Goal: Task Accomplishment & Management: Use online tool/utility

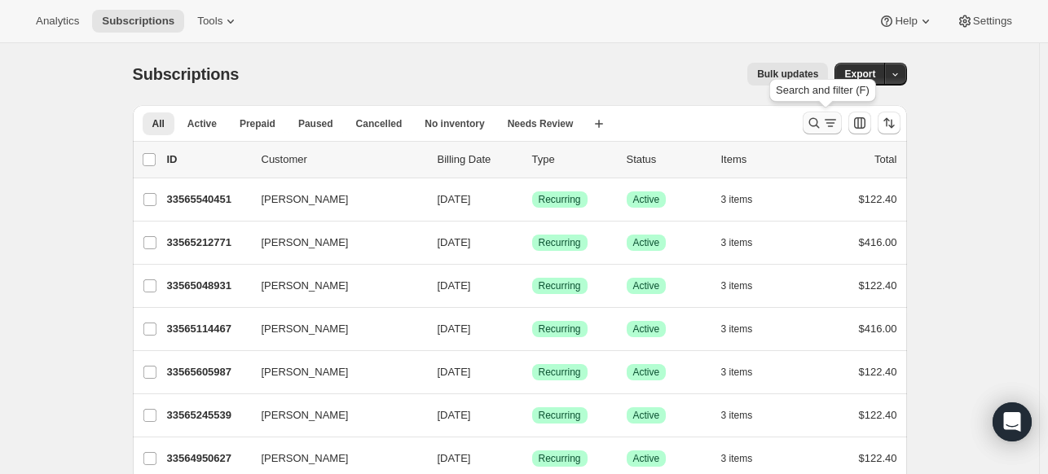
click at [815, 118] on icon "Search and filter results" at bounding box center [814, 123] width 16 height 16
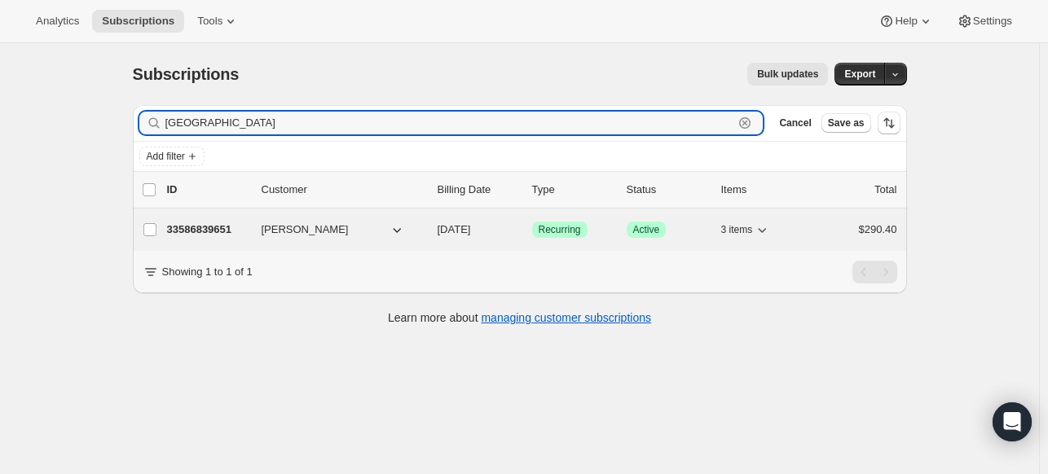
type input "[GEOGRAPHIC_DATA]"
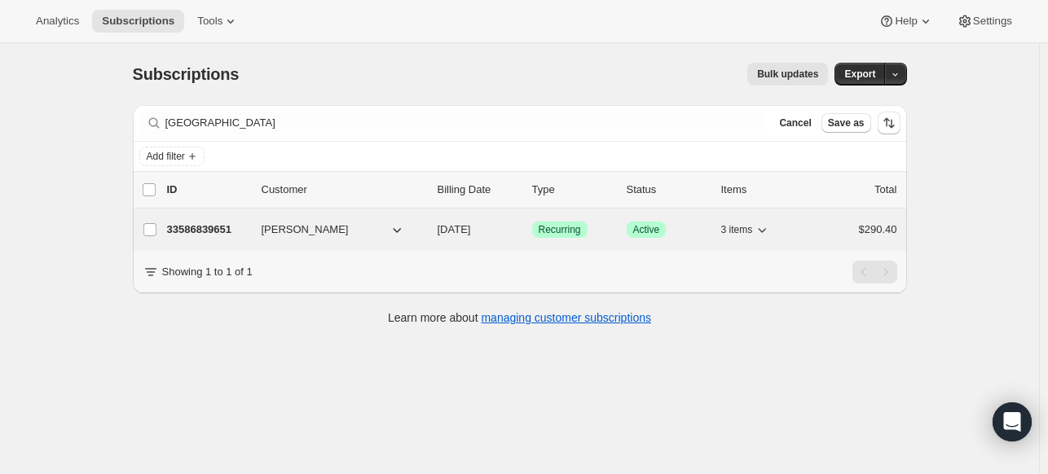
click at [235, 228] on p "33586839651" at bounding box center [207, 230] width 81 height 16
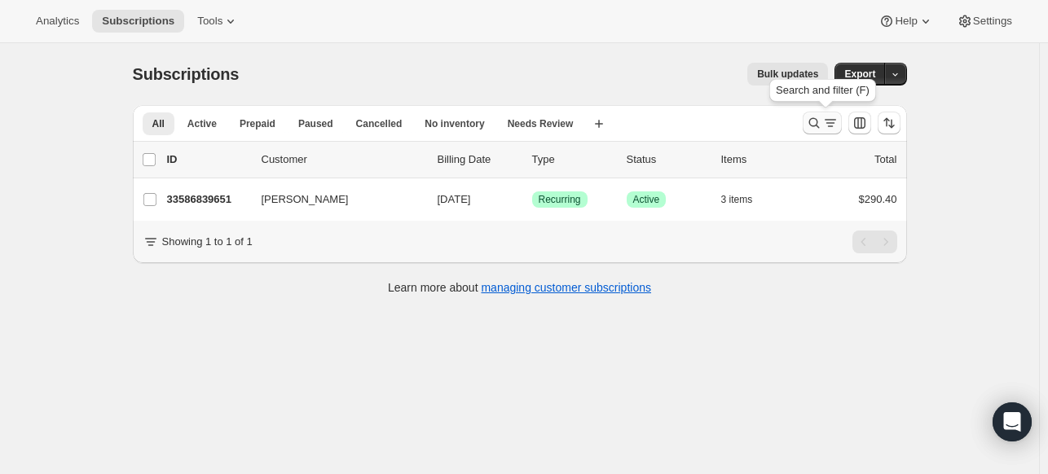
click at [822, 121] on icon "Search and filter results" at bounding box center [814, 123] width 16 height 16
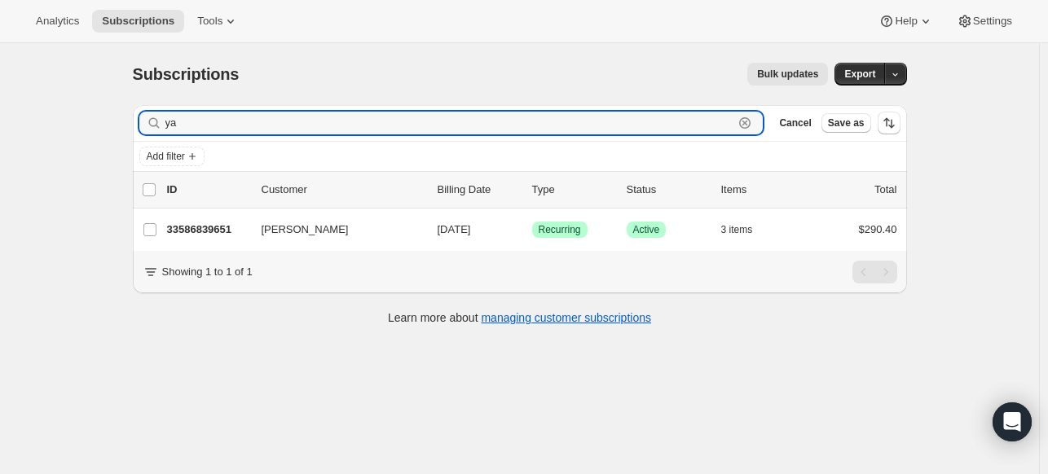
type input "y"
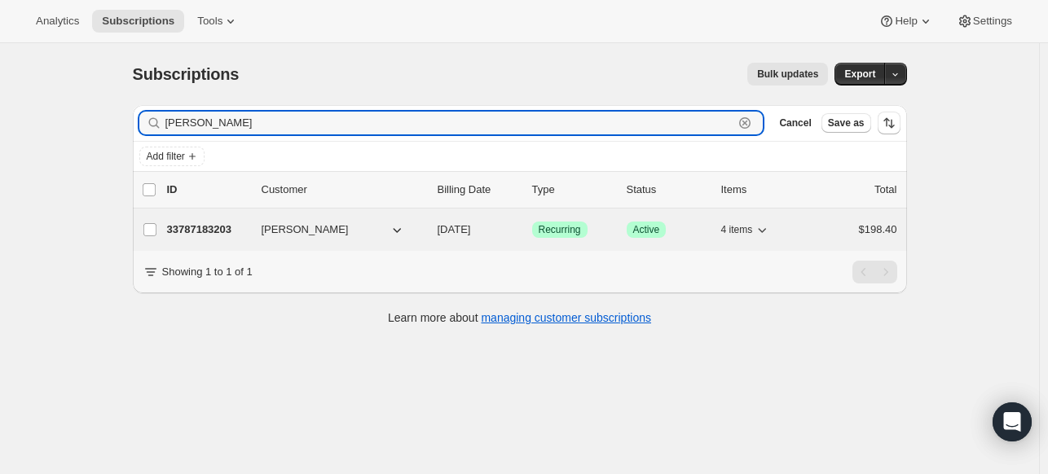
type input "ashley cox"
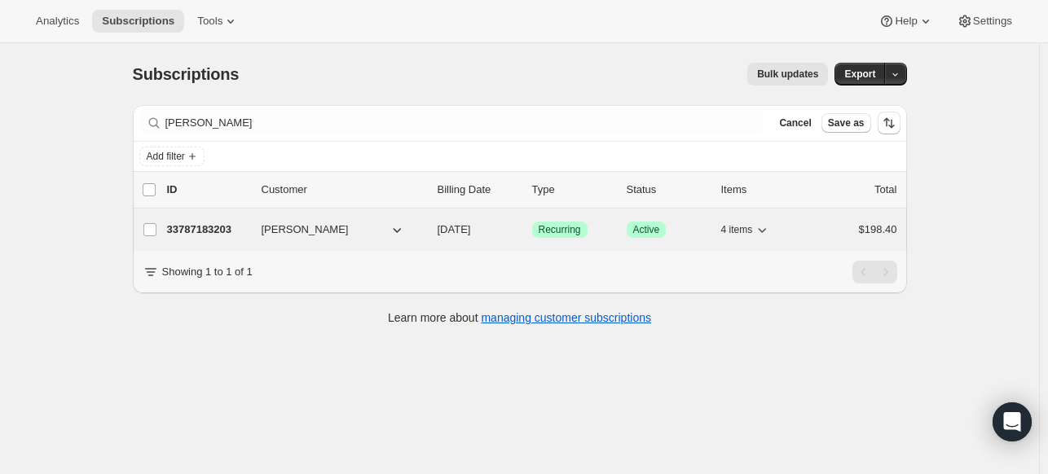
click at [188, 229] on p "33787183203" at bounding box center [207, 230] width 81 height 16
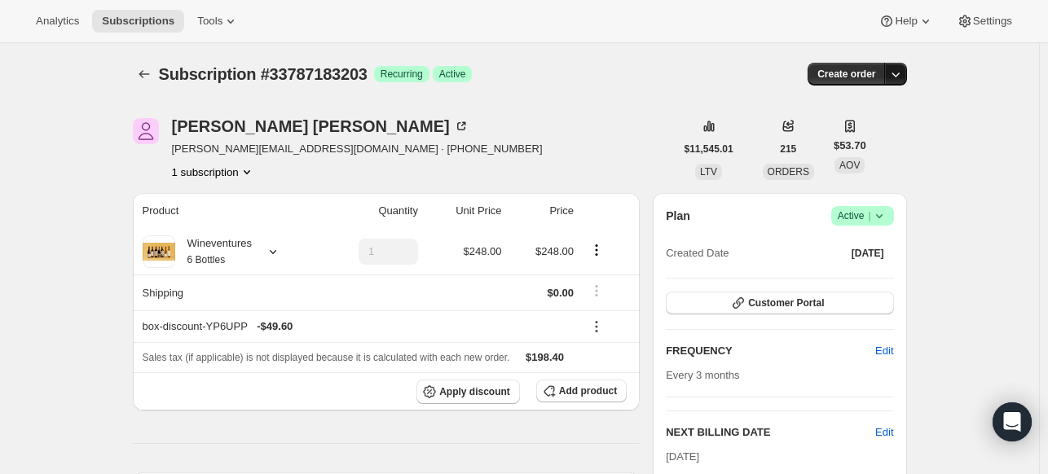
click at [891, 75] on icon "button" at bounding box center [895, 74] width 16 height 16
click at [818, 141] on span "Create custom one-time order" at bounding box center [830, 135] width 141 height 16
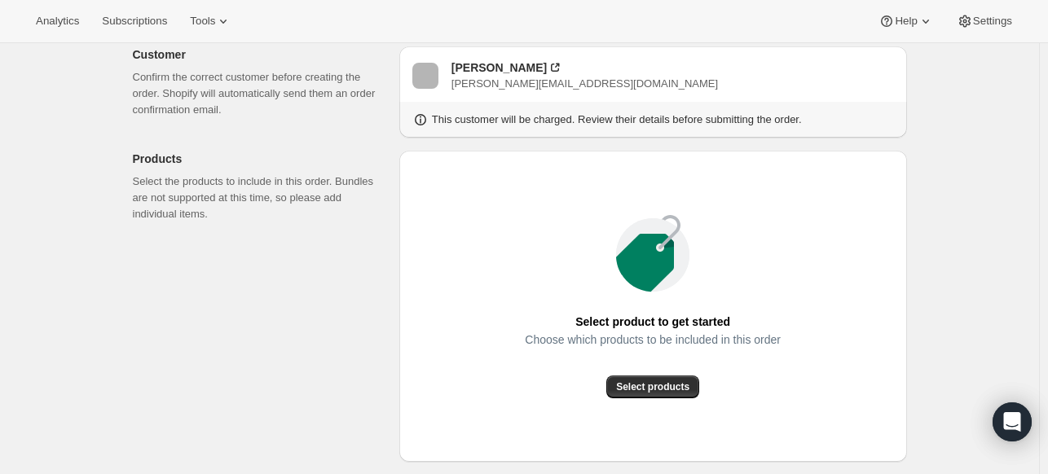
scroll to position [117, 0]
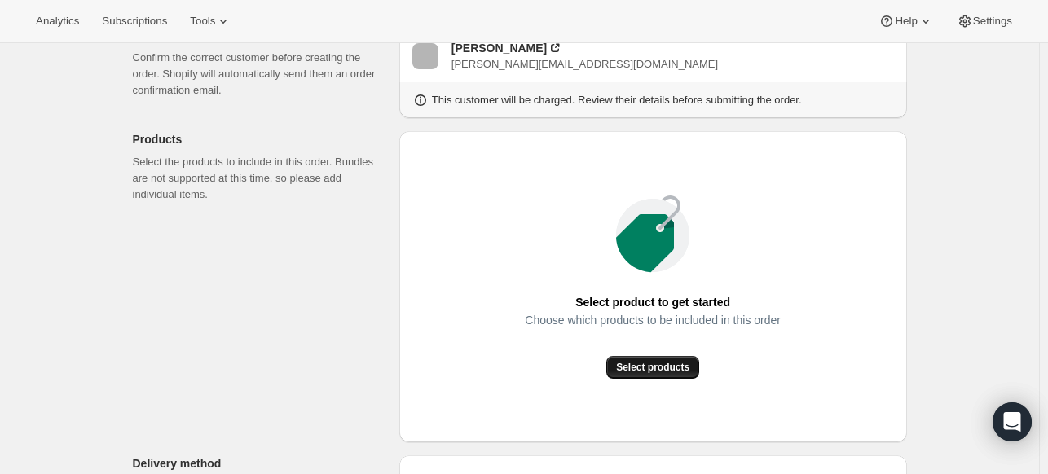
click at [699, 374] on button "Select products" at bounding box center [652, 367] width 93 height 23
click at [781, 345] on div "Choose which products to be included in this order" at bounding box center [653, 335] width 256 height 42
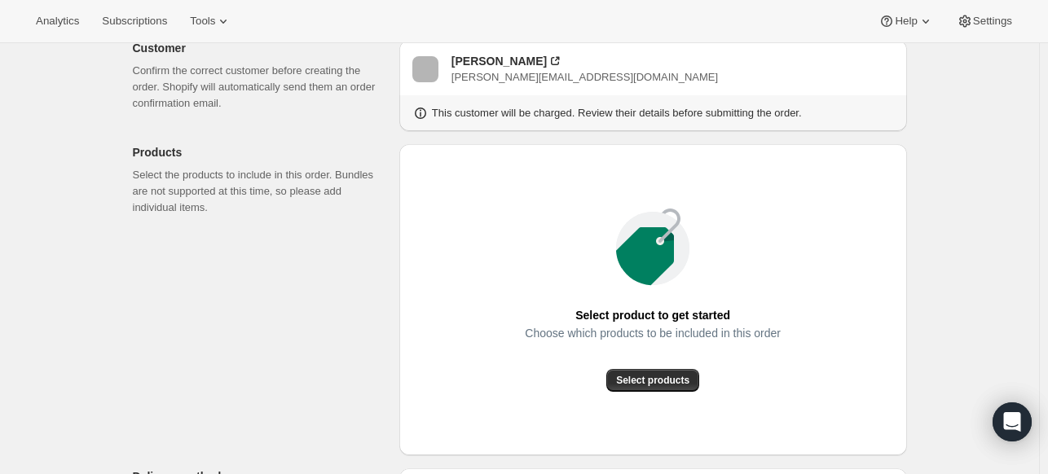
scroll to position [0, 0]
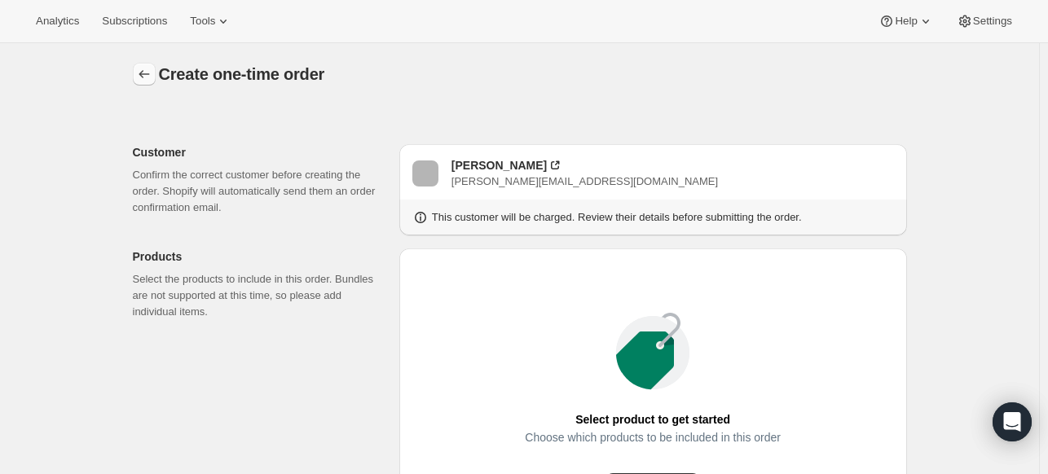
click at [152, 68] on icon "button" at bounding box center [144, 74] width 16 height 16
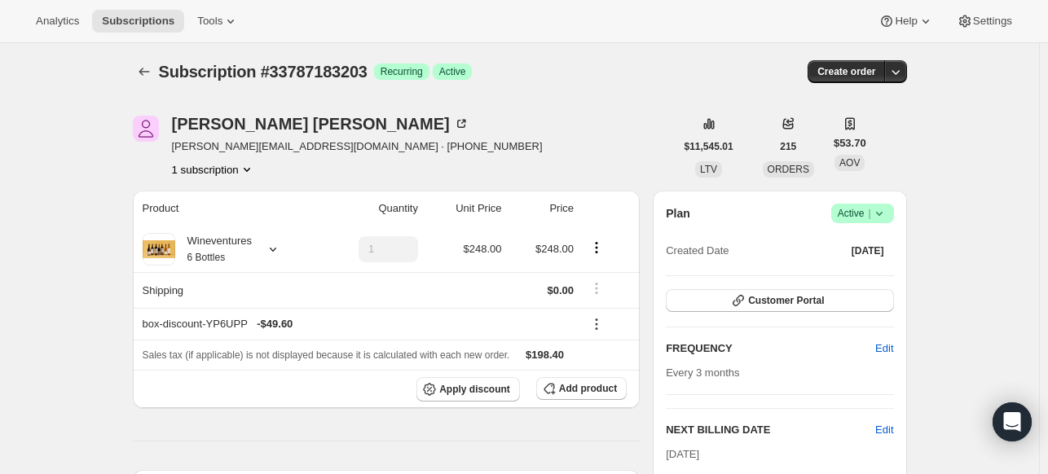
scroll to position [6, 0]
